Goal: Transaction & Acquisition: Purchase product/service

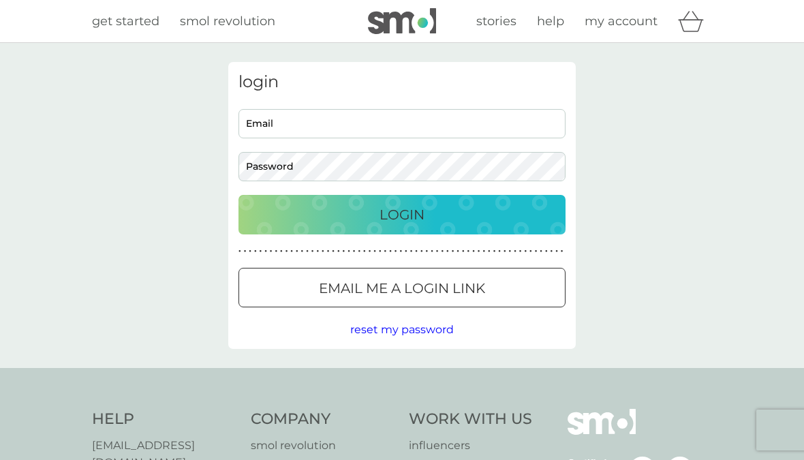
click at [397, 119] on input "Email" at bounding box center [401, 123] width 327 height 29
type input "[EMAIL_ADDRESS][DOMAIN_NAME]"
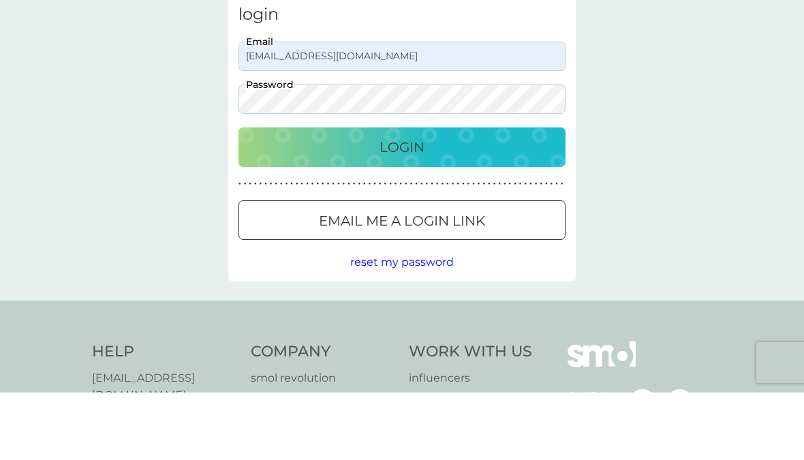
scroll to position [67, 0]
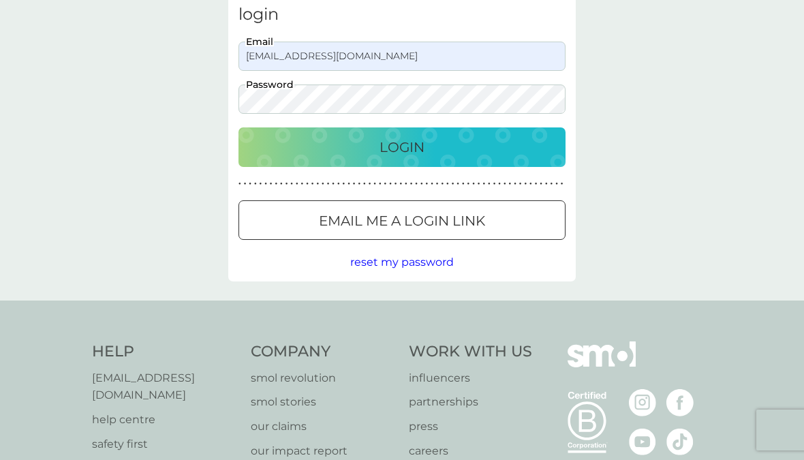
click at [434, 150] on div "Login" at bounding box center [402, 147] width 300 height 22
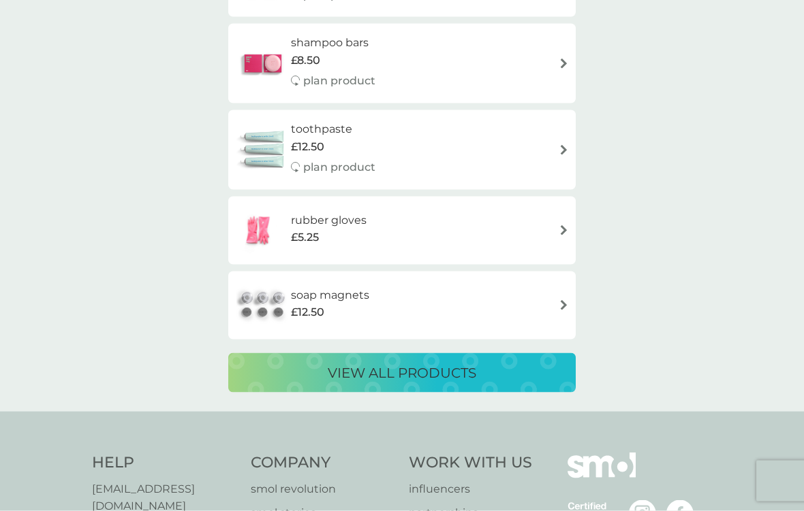
scroll to position [2528, 0]
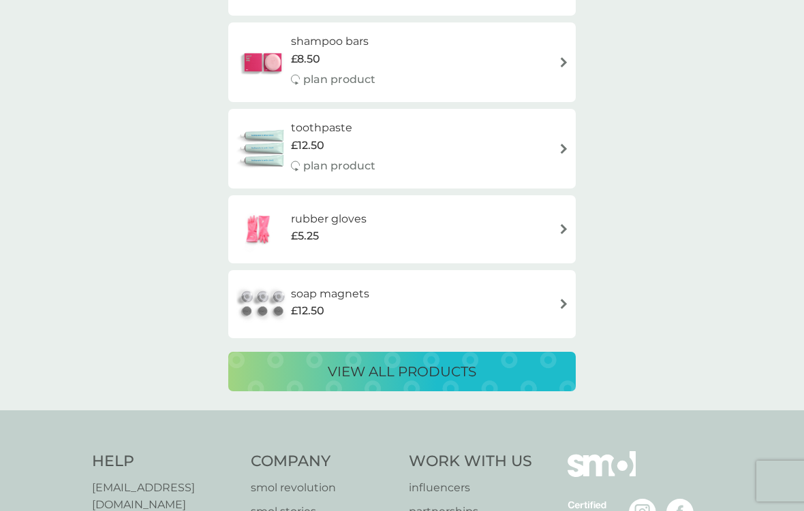
click at [432, 361] on p "view all products" at bounding box center [402, 372] width 148 height 22
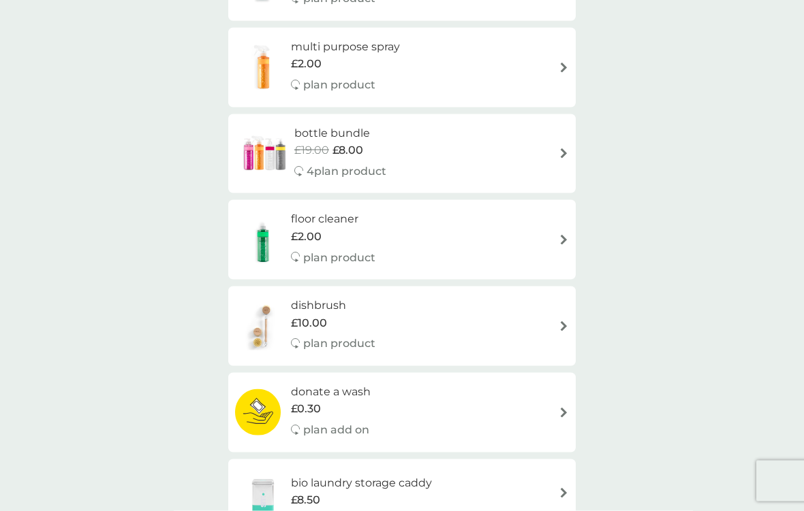
scroll to position [284, 0]
click at [552, 308] on div "dishbrush £10.00 plan product" at bounding box center [402, 325] width 334 height 59
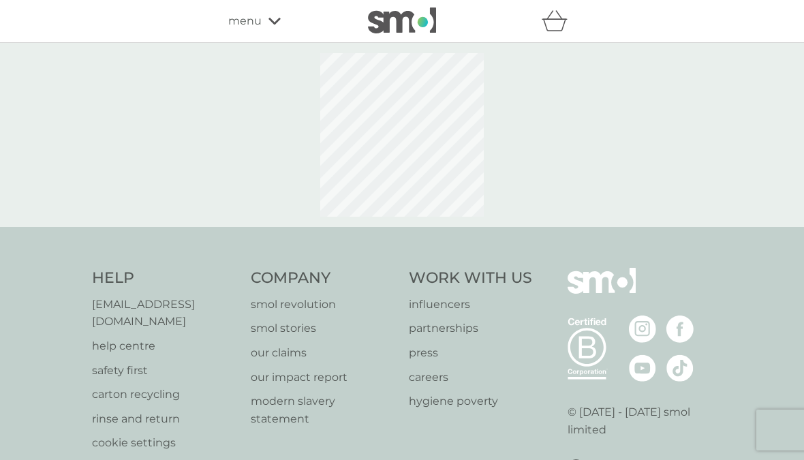
select select "245"
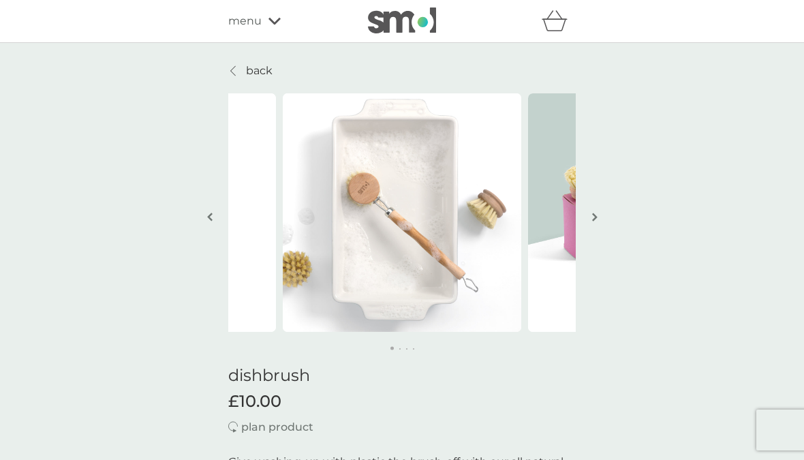
click at [230, 67] on div at bounding box center [234, 70] width 10 height 11
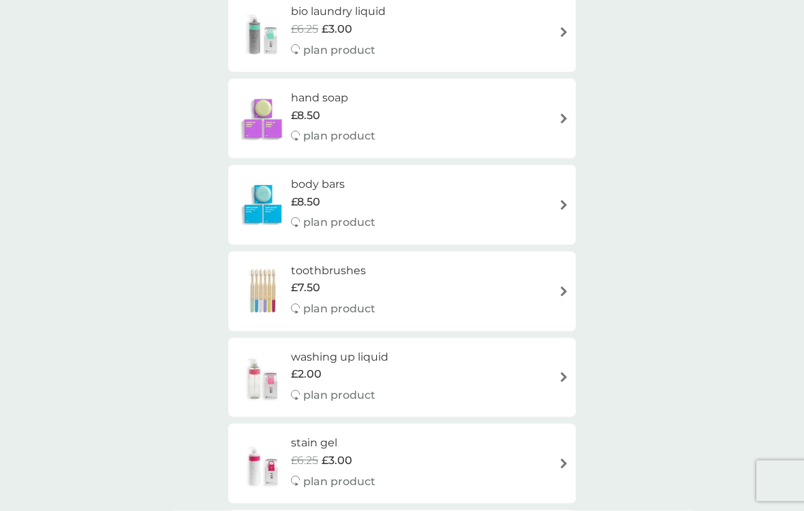
scroll to position [987, 0]
click at [552, 277] on div "toothbrushes £7.50 plan product" at bounding box center [402, 290] width 334 height 59
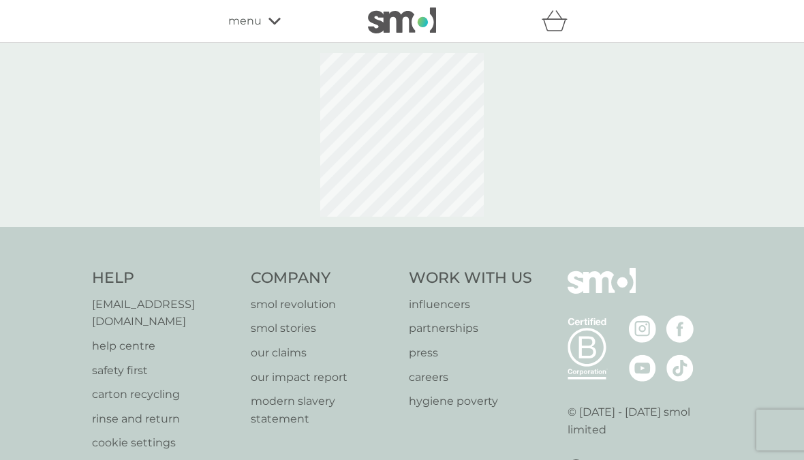
select select "119"
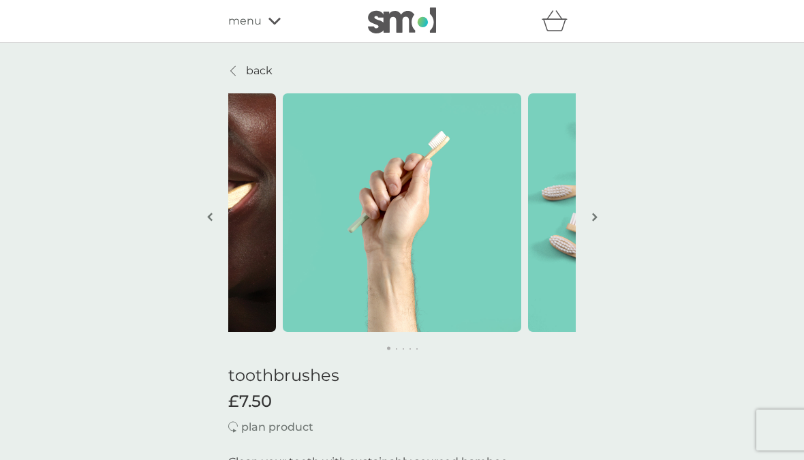
click at [262, 17] on div "menu" at bounding box center [286, 21] width 116 height 18
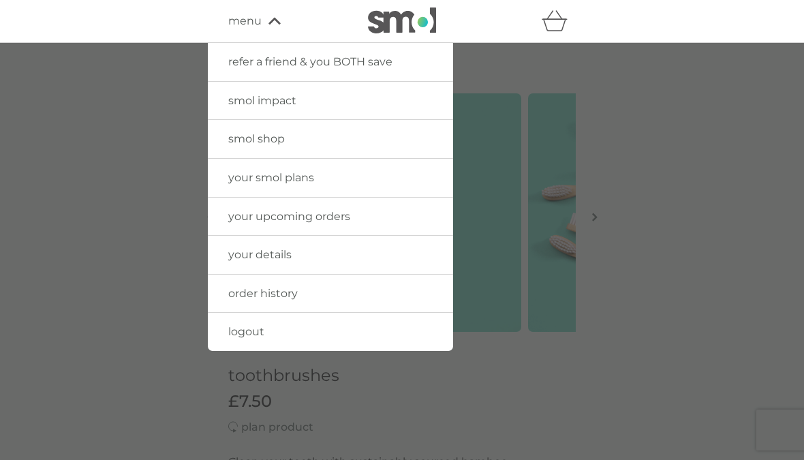
click at [296, 328] on link "logout" at bounding box center [330, 332] width 245 height 38
